Goal: Information Seeking & Learning: Learn about a topic

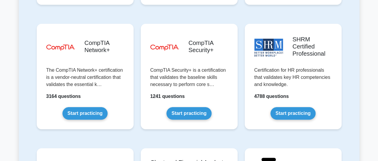
scroll to position [1150, 0]
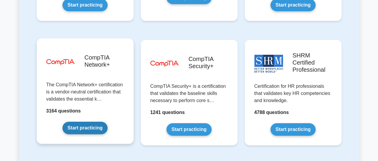
click at [86, 122] on link "Start practicing" at bounding box center [84, 128] width 45 height 13
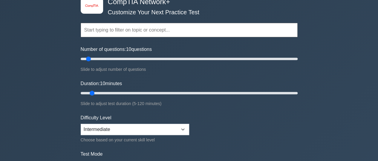
scroll to position [41, 0]
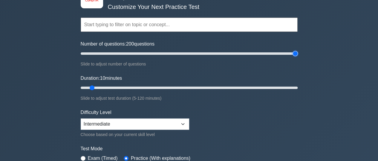
drag, startPoint x: 89, startPoint y: 54, endPoint x: 301, endPoint y: 58, distance: 212.8
type input "200"
click at [297, 57] on input "Number of questions: 200 questions" at bounding box center [189, 53] width 217 height 7
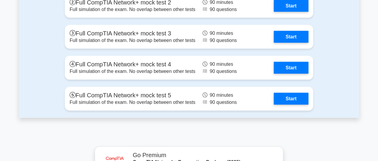
scroll to position [1721, 0]
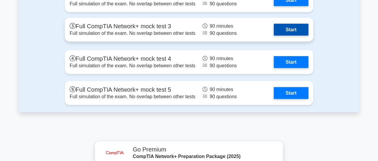
click at [287, 28] on link "Start" at bounding box center [290, 30] width 35 height 12
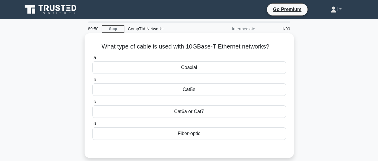
click at [178, 132] on div "Fiber-optic" at bounding box center [188, 134] width 193 height 13
click at [92, 126] on input "d. Fiber-optic" at bounding box center [92, 124] width 0 height 4
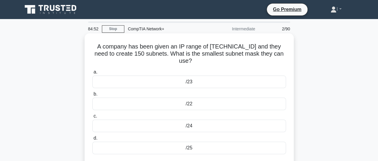
click at [186, 120] on div "/24" at bounding box center [188, 126] width 193 height 13
click at [92, 118] on input "c. /24" at bounding box center [92, 117] width 0 height 4
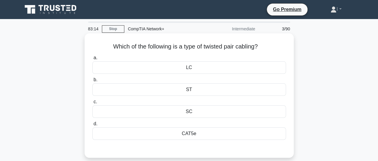
click at [195, 90] on div "ST" at bounding box center [188, 90] width 193 height 13
click at [92, 82] on input "b. ST" at bounding box center [92, 80] width 0 height 4
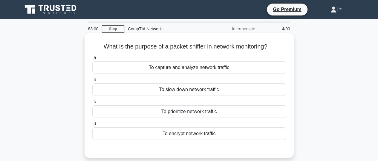
click at [180, 68] on div "To capture and analyze network traffic" at bounding box center [188, 67] width 193 height 13
click at [92, 60] on input "a. To capture and analyze network traffic" at bounding box center [92, 58] width 0 height 4
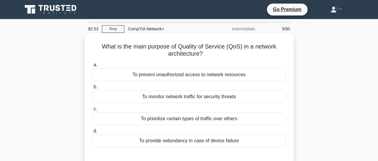
click at [193, 120] on div "To prioritize certain types of traffic over others" at bounding box center [188, 119] width 193 height 13
click at [92, 111] on input "c. To prioritize certain types of traffic over others" at bounding box center [92, 109] width 0 height 4
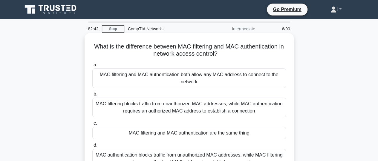
click at [187, 108] on div "MAC filtering blocks traffic from unauthorized MAC addresses, while MAC authent…" at bounding box center [188, 108] width 193 height 20
click at [92, 96] on input "b. MAC filtering blocks traffic from unauthorized MAC addresses, while MAC auth…" at bounding box center [92, 95] width 0 height 4
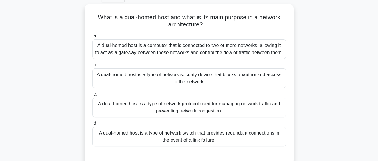
scroll to position [32, 0]
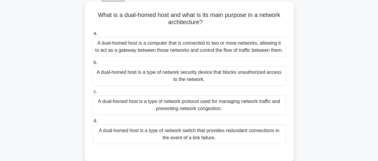
click at [199, 50] on div "A dual-homed host is a computer that is connected to two or more networks, allo…" at bounding box center [188, 47] width 193 height 20
click at [92, 36] on input "a. A dual-homed host is a computer that is connected to two or more networks, a…" at bounding box center [92, 34] width 0 height 4
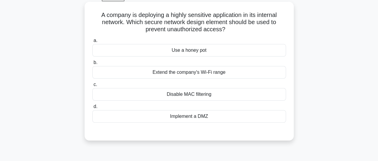
click at [196, 117] on div "Implement a DMZ" at bounding box center [188, 116] width 193 height 13
click at [92, 109] on input "d. Implement a DMZ" at bounding box center [92, 107] width 0 height 4
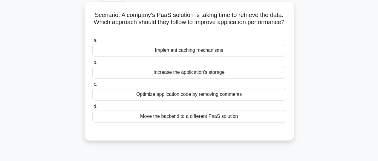
click at [196, 120] on div "Move the backend to a different PaaS solution" at bounding box center [188, 116] width 193 height 13
click at [92, 109] on input "d. Move the backend to a different PaaS solution" at bounding box center [92, 107] width 0 height 4
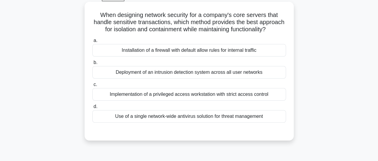
click at [192, 101] on div "Implementation of a privileged access workstation with strict access control" at bounding box center [188, 94] width 193 height 13
click at [92, 87] on input "c. Implementation of a privileged access workstation with strict access control" at bounding box center [92, 85] width 0 height 4
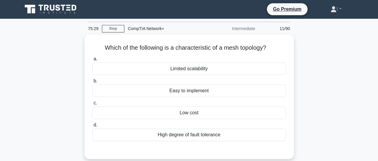
scroll to position [0, 0]
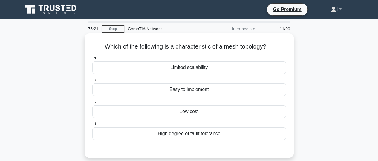
click at [192, 137] on div "High degree of fault tolerance" at bounding box center [188, 134] width 193 height 13
click at [92, 126] on input "d. High degree of fault tolerance" at bounding box center [92, 124] width 0 height 4
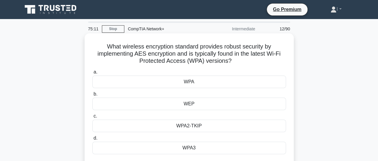
click at [194, 148] on div "WPA3" at bounding box center [188, 148] width 193 height 13
click at [92, 141] on input "d. WPA3" at bounding box center [92, 139] width 0 height 4
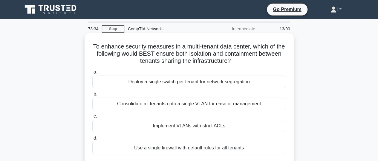
click at [194, 126] on div "Implement VLANs with strict ACLs" at bounding box center [188, 126] width 193 height 13
click at [92, 118] on input "c. Implement VLANs with strict ACLs" at bounding box center [92, 117] width 0 height 4
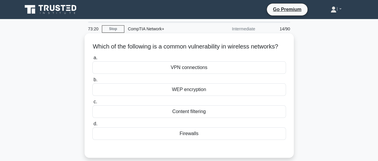
click at [184, 96] on div "WEP encryption" at bounding box center [188, 90] width 193 height 13
click at [92, 82] on input "b. WEP encryption" at bounding box center [92, 80] width 0 height 4
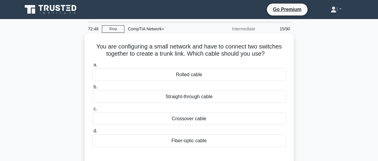
click at [182, 121] on div "Crossover cable" at bounding box center [188, 119] width 193 height 13
click at [92, 111] on input "c. Crossover cable" at bounding box center [92, 109] width 0 height 4
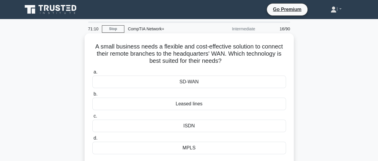
click at [196, 150] on div "MPLS" at bounding box center [188, 148] width 193 height 13
click at [92, 141] on input "d. MPLS" at bounding box center [92, 139] width 0 height 4
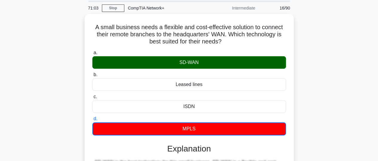
scroll to position [12, 0]
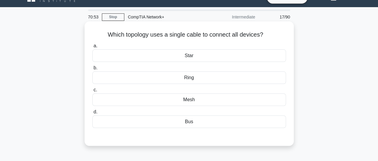
click at [186, 81] on div "Ring" at bounding box center [188, 78] width 193 height 13
click at [92, 70] on input "b. Ring" at bounding box center [92, 68] width 0 height 4
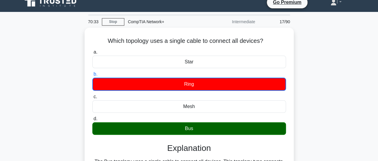
scroll to position [4, 0]
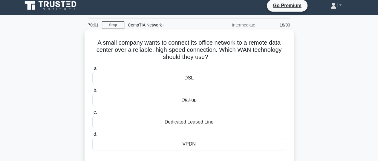
click at [192, 124] on div "Dedicated Leased Line" at bounding box center [188, 122] width 193 height 13
click at [92, 115] on input "c. Dedicated Leased Line" at bounding box center [92, 113] width 0 height 4
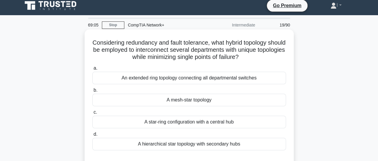
click at [173, 101] on div "A mesh-star topology" at bounding box center [188, 100] width 193 height 13
click at [92, 93] on input "b. A mesh-star topology" at bounding box center [92, 91] width 0 height 4
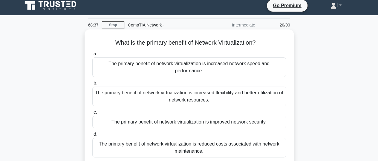
click at [171, 151] on div "The primary benefit of network virtualization is reduced costs associated with …" at bounding box center [188, 148] width 193 height 20
click at [92, 137] on input "d. The primary benefit of network virtualization is reduced costs associated wi…" at bounding box center [92, 135] width 0 height 4
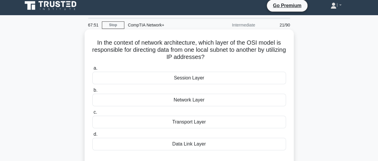
click at [186, 98] on div "Network Layer" at bounding box center [188, 100] width 193 height 13
click at [92, 93] on input "b. Network Layer" at bounding box center [92, 91] width 0 height 4
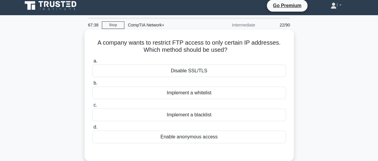
click at [184, 96] on div "Implement a whitelist" at bounding box center [188, 93] width 193 height 13
click at [92, 85] on input "b. Implement a whitelist" at bounding box center [92, 83] width 0 height 4
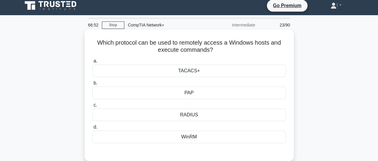
click at [195, 134] on div "WinRM" at bounding box center [188, 137] width 193 height 13
click at [92, 130] on input "d. WinRM" at bounding box center [92, 128] width 0 height 4
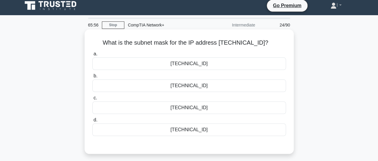
click at [187, 86] on div "255.255.252.0" at bounding box center [188, 86] width 193 height 13
click at [92, 78] on input "b. 255.255.252.0" at bounding box center [92, 76] width 0 height 4
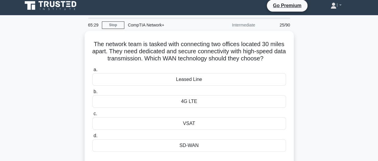
click at [187, 86] on div "Leased Line" at bounding box center [188, 79] width 193 height 13
click at [92, 72] on input "a. Leased Line" at bounding box center [92, 70] width 0 height 4
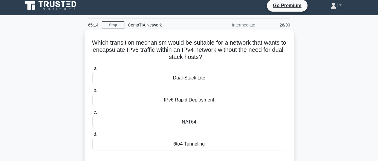
click at [188, 123] on div "NAT64" at bounding box center [188, 122] width 193 height 13
click at [92, 115] on input "c. NAT64" at bounding box center [92, 113] width 0 height 4
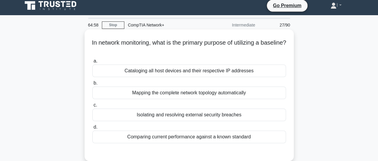
click at [189, 139] on div "Comparing current performance against a known standard" at bounding box center [188, 137] width 193 height 13
click at [92, 130] on input "d. Comparing current performance against a known standard" at bounding box center [92, 128] width 0 height 4
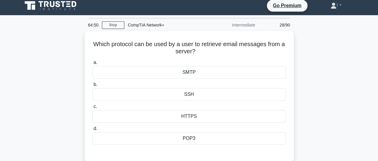
click at [189, 139] on div "POP3" at bounding box center [188, 139] width 193 height 13
click at [92, 131] on input "d. POP3" at bounding box center [92, 129] width 0 height 4
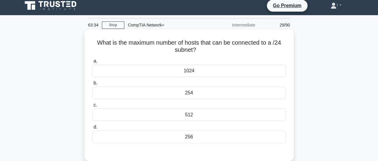
click at [189, 92] on div "254" at bounding box center [188, 93] width 193 height 13
click at [92, 85] on input "b. 254" at bounding box center [92, 83] width 0 height 4
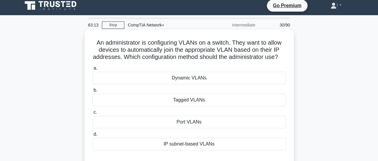
click at [194, 107] on div "Tagged VLANs" at bounding box center [188, 100] width 193 height 13
click at [92, 93] on input "b. Tagged VLANs" at bounding box center [92, 91] width 0 height 4
